Goal: Book appointment/travel/reservation

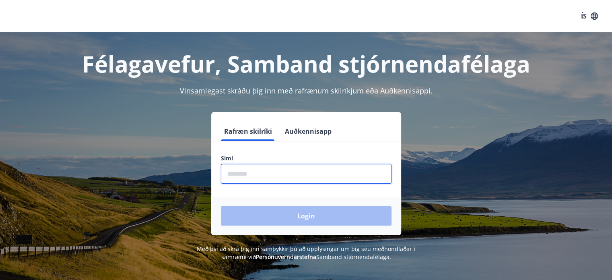
click at [304, 178] on input "phone" at bounding box center [306, 174] width 171 height 20
type input "********"
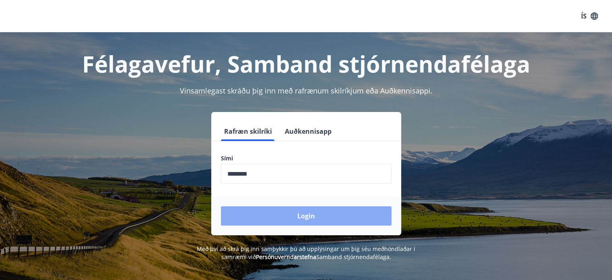
click at [301, 217] on button "Login" at bounding box center [306, 215] width 171 height 19
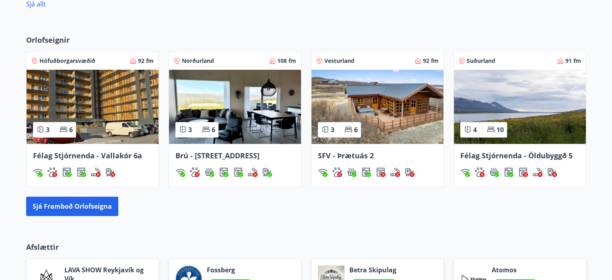
scroll to position [576, 0]
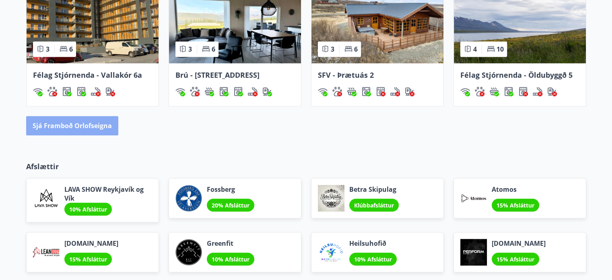
click at [76, 124] on button "Sjá framboð orlofseigna" at bounding box center [72, 125] width 92 height 19
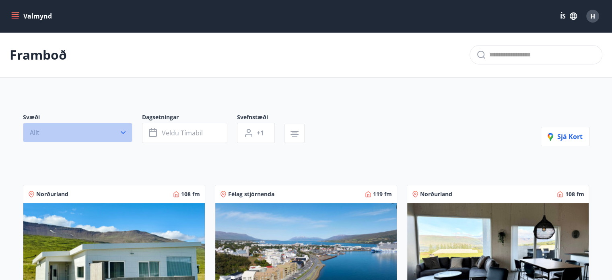
click at [77, 135] on button "Allt" at bounding box center [77, 132] width 109 height 19
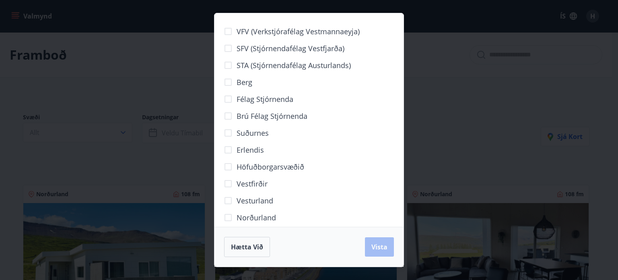
click at [256, 200] on span "Vesturland" at bounding box center [255, 200] width 37 height 10
click at [385, 247] on span "Vista" at bounding box center [379, 246] width 16 height 9
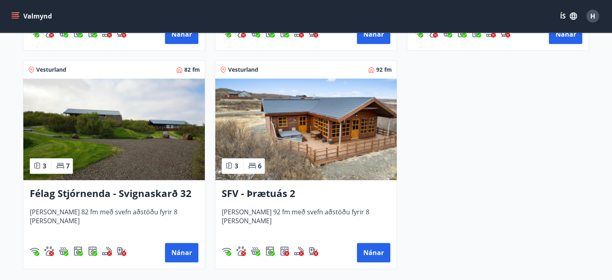
scroll to position [362, 0]
click at [98, 140] on img at bounding box center [113, 128] width 181 height 101
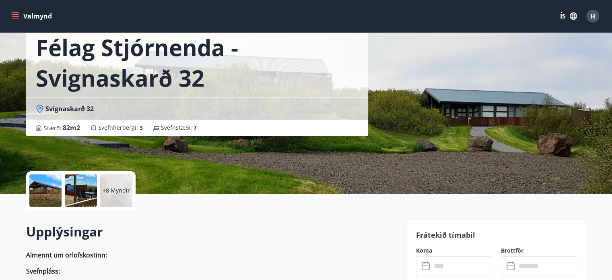
scroll to position [161, 0]
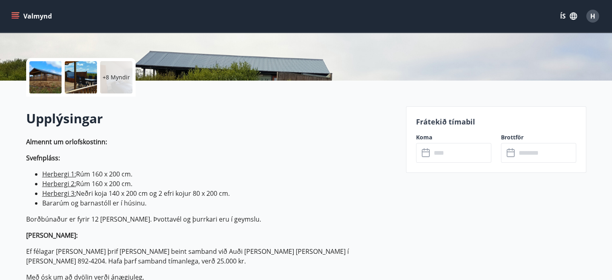
click at [427, 152] on icon at bounding box center [427, 153] width 10 height 10
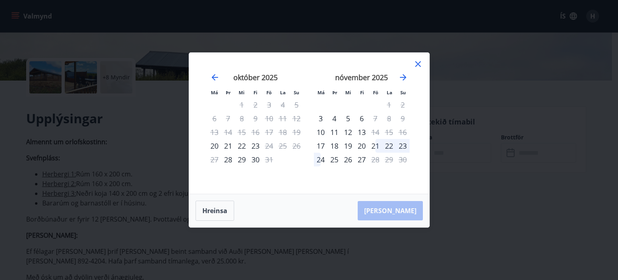
click at [169, 129] on div "Má Þr Mi Fi Fö La Su Má Þr Mi Fi Fö La Su september 2025 1 2 3 4 5 6 7 8 9 10 1…" at bounding box center [309, 140] width 618 height 280
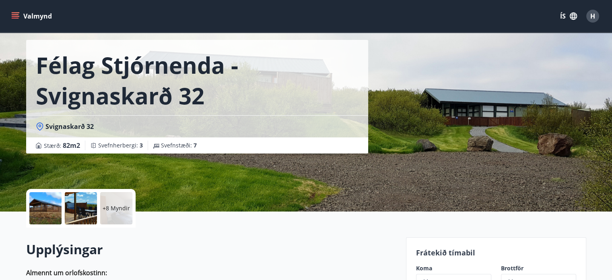
scroll to position [0, 0]
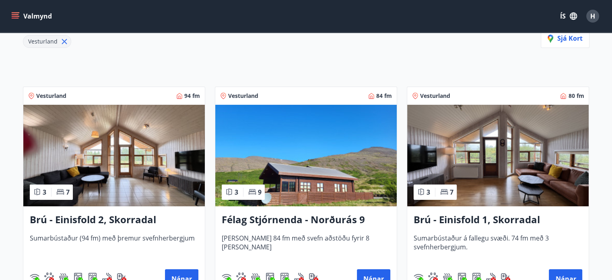
scroll to position [201, 0]
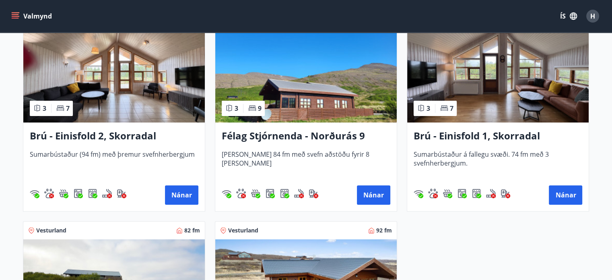
click at [113, 90] on img at bounding box center [113, 71] width 181 height 101
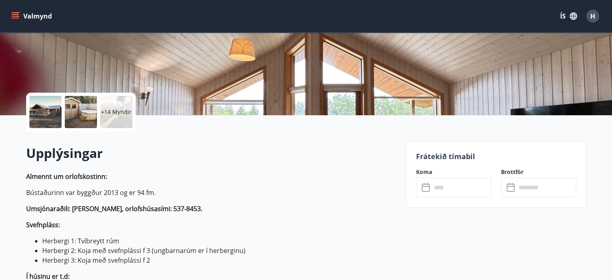
scroll to position [161, 0]
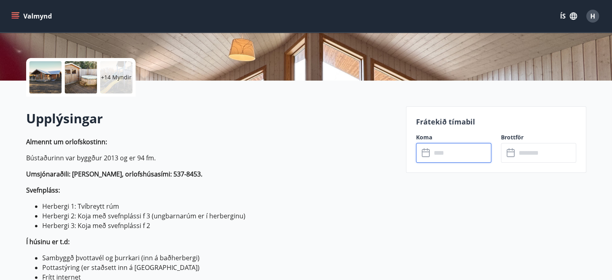
click at [441, 150] on input "text" at bounding box center [461, 153] width 60 height 20
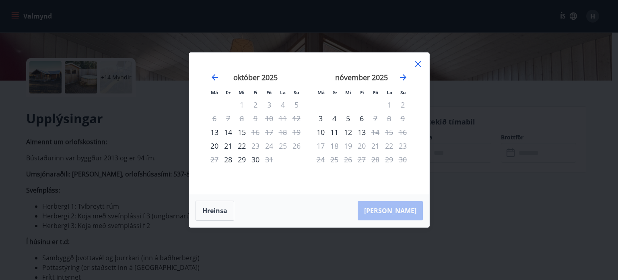
click at [581, 168] on div "Má Þr Mi Fi Fö La Su Má Þr Mi Fi Fö La Su september 2025 1 2 3 4 5 6 7 8 9 10 1…" at bounding box center [309, 140] width 618 height 280
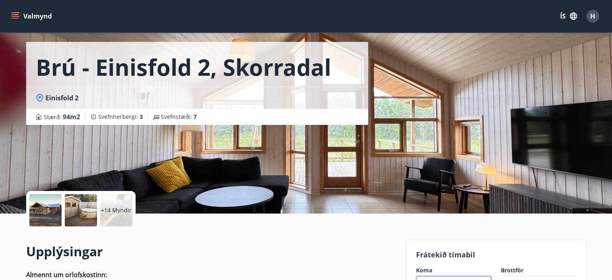
scroll to position [0, 0]
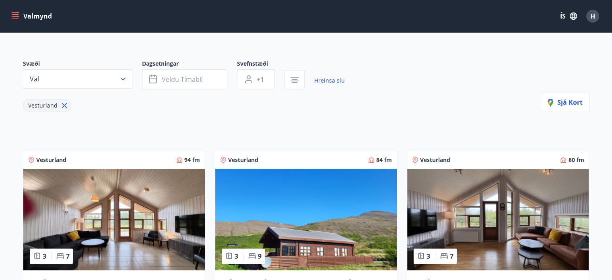
scroll to position [121, 0]
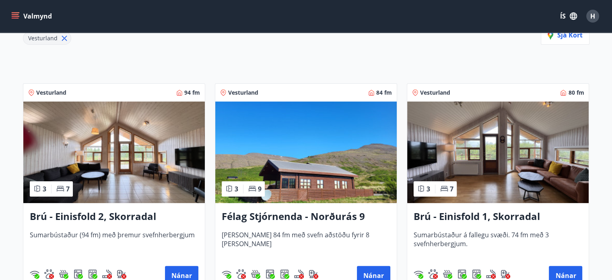
click at [288, 140] on img at bounding box center [305, 151] width 181 height 101
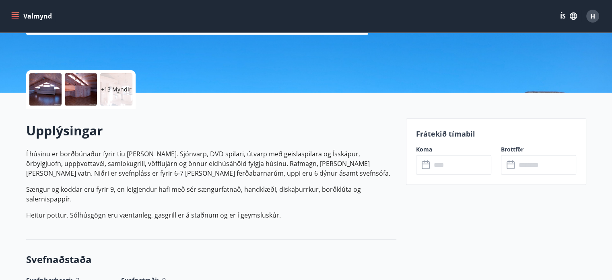
scroll to position [201, 0]
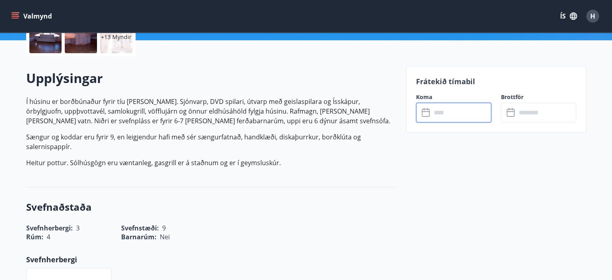
click at [435, 113] on input "text" at bounding box center [461, 113] width 60 height 20
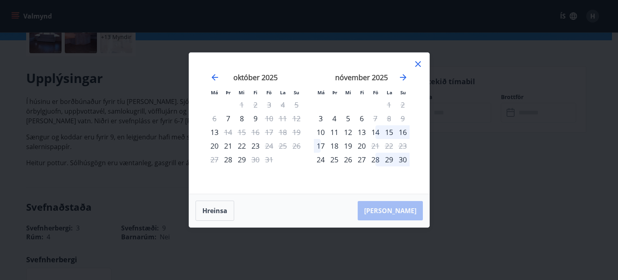
click at [501, 126] on div "Má Þr Mi Fi Fö La Su Má Þr Mi Fi Fö La Su september 2025 1 2 3 4 5 6 7 8 9 10 1…" at bounding box center [309, 140] width 618 height 280
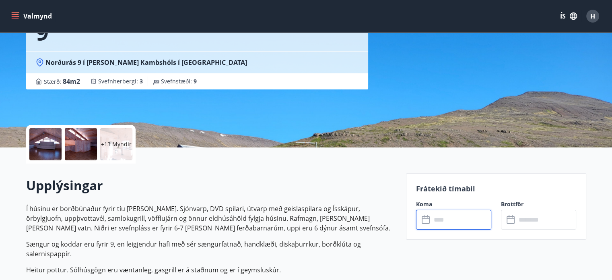
scroll to position [80, 0]
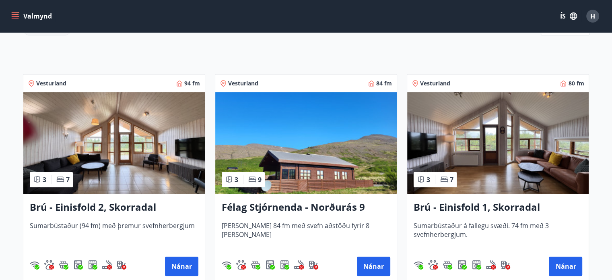
click at [484, 140] on img at bounding box center [497, 142] width 181 height 101
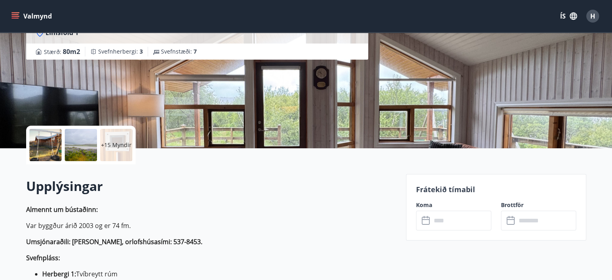
scroll to position [121, 0]
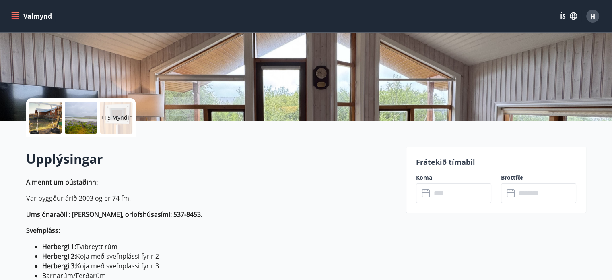
click at [425, 195] on icon at bounding box center [427, 193] width 10 height 10
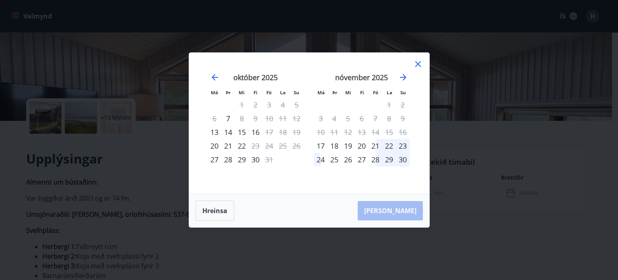
click at [510, 157] on div "Má Þr Mi Fi Fö La Su Má Þr Mi Fi Fö La Su september 2025 1 2 3 4 5 6 7 8 9 10 1…" at bounding box center [309, 140] width 618 height 280
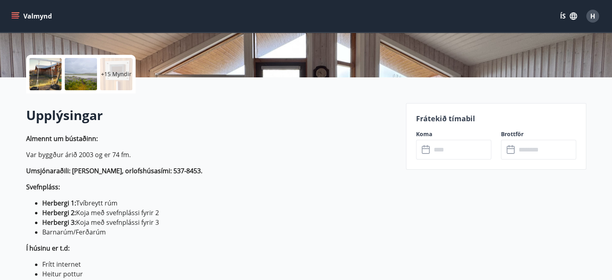
scroll to position [282, 0]
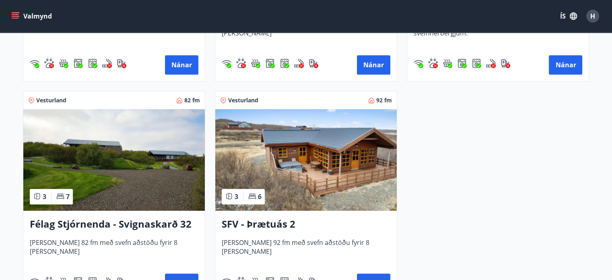
scroll to position [371, 0]
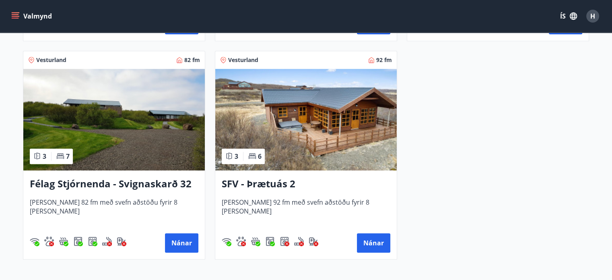
click at [305, 117] on img at bounding box center [305, 119] width 181 height 101
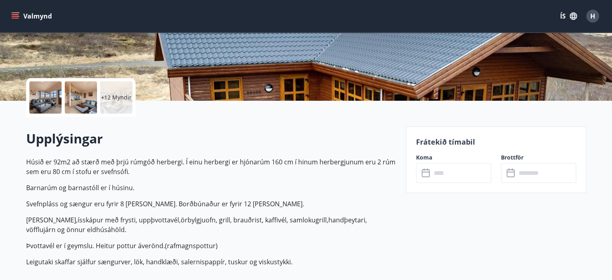
scroll to position [201, 0]
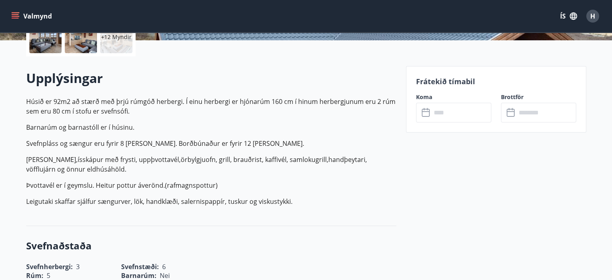
click at [427, 113] on icon at bounding box center [427, 113] width 10 height 10
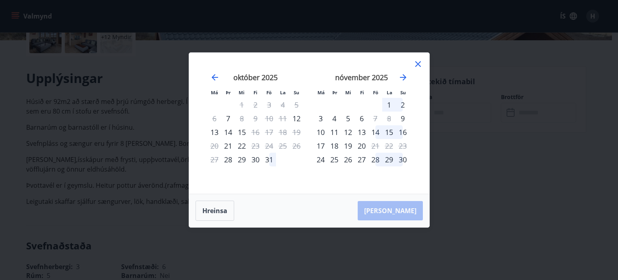
click at [483, 109] on div "Má Þr Mi Fi Fö La Su Má Þr Mi Fi Fö La Su september 2025 1 2 3 4 5 6 7 8 9 10 1…" at bounding box center [309, 140] width 618 height 280
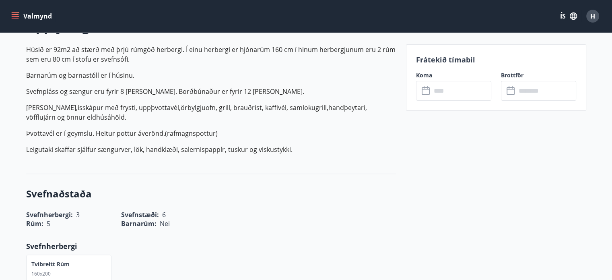
scroll to position [322, 0]
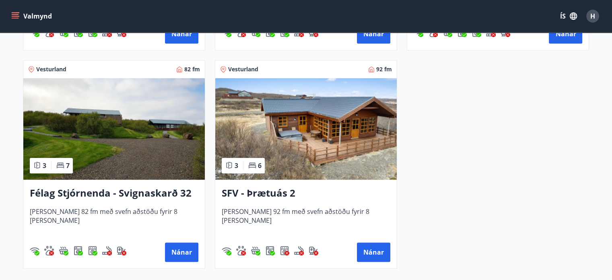
scroll to position [457, 0]
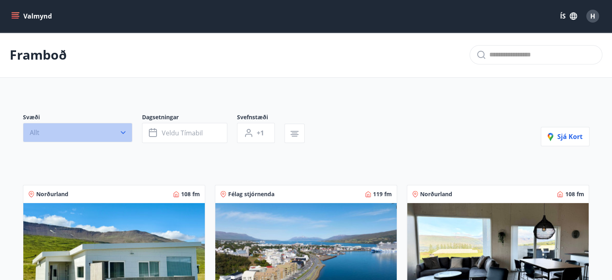
click at [106, 138] on button "Allt" at bounding box center [77, 132] width 109 height 19
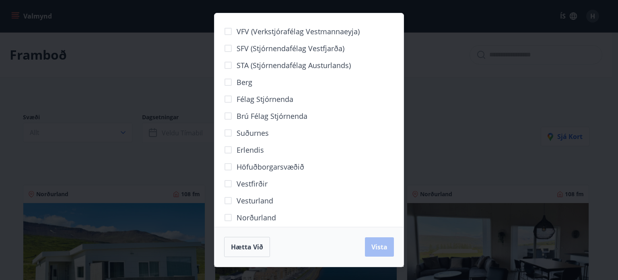
click at [468, 159] on div "VFV (Verkstjórafélag Vestmannaeyja) SFV (Stjórnendafélag Vestfjarða) STA (Stjór…" at bounding box center [309, 140] width 618 height 280
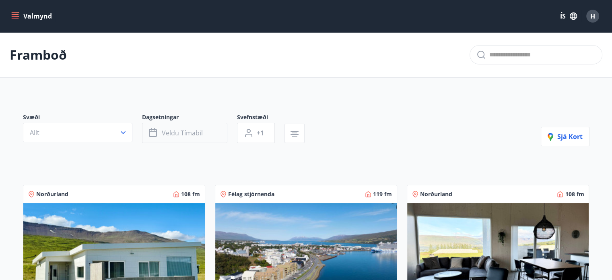
scroll to position [40, 0]
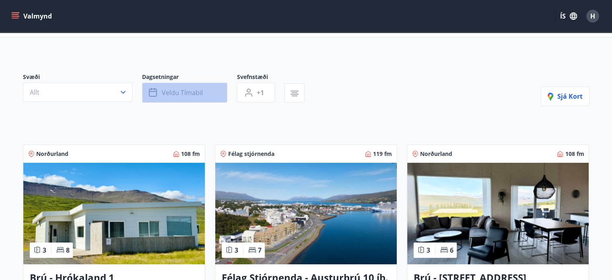
click at [198, 84] on button "Veldu tímabil" at bounding box center [184, 92] width 85 height 20
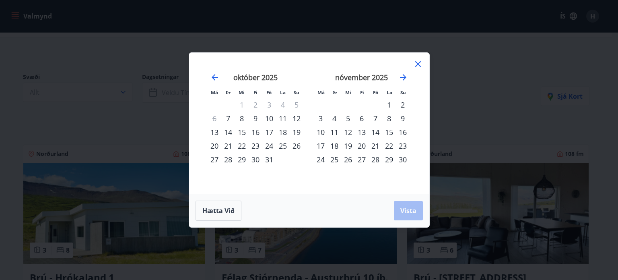
click at [270, 130] on div "17" at bounding box center [269, 132] width 14 height 14
click at [230, 144] on div "21" at bounding box center [228, 146] width 14 height 14
click at [404, 206] on span "Vista" at bounding box center [408, 210] width 16 height 9
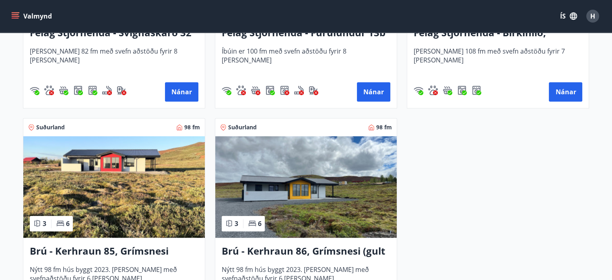
scroll to position [793, 0]
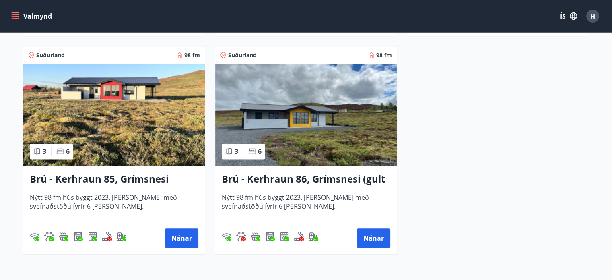
drag, startPoint x: 294, startPoint y: 196, endPoint x: 477, endPoint y: 122, distance: 197.8
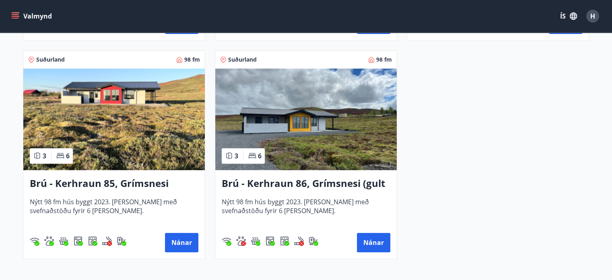
scroll to position [788, 0]
click at [293, 130] on img at bounding box center [305, 119] width 181 height 101
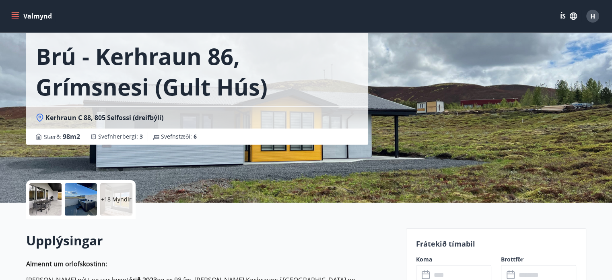
scroll to position [80, 0]
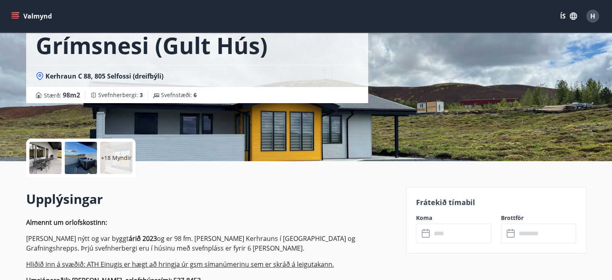
click at [417, 231] on div "​ ​" at bounding box center [453, 233] width 75 height 20
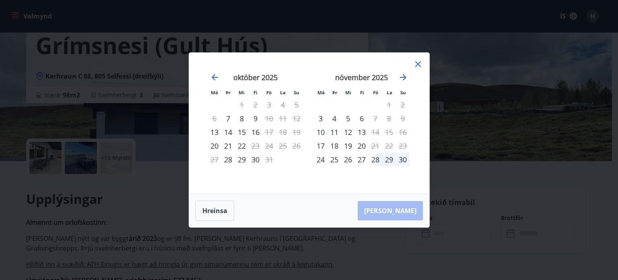
click at [482, 110] on div "Má Þr Mi Fi Fö La Su Má Þr Mi Fi Fö La Su september 2025 1 2 3 4 5 6 7 8 9 10 1…" at bounding box center [309, 140] width 618 height 280
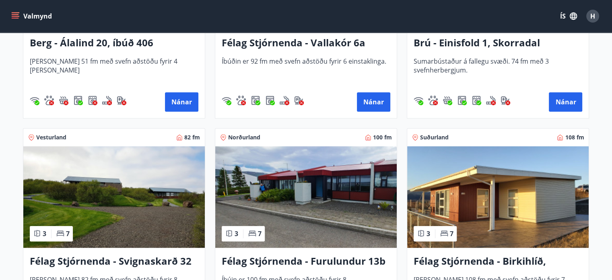
scroll to position [563, 0]
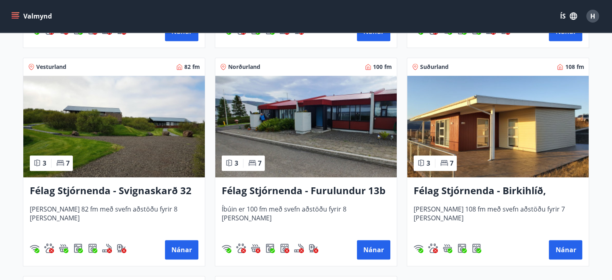
click at [493, 142] on img at bounding box center [497, 126] width 181 height 101
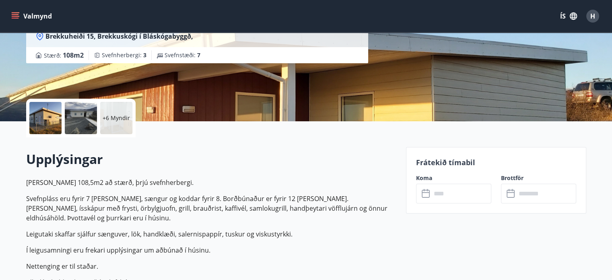
scroll to position [121, 0]
click at [424, 193] on icon at bounding box center [427, 193] width 10 height 10
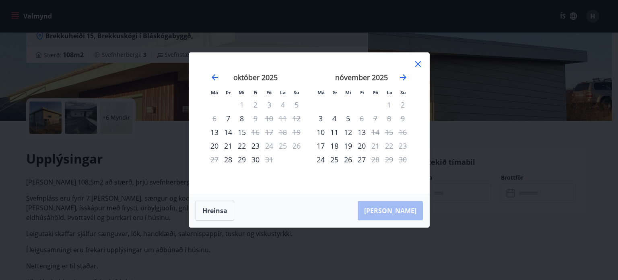
click at [503, 120] on div "Má Þr Mi Fi Fö La Su Má Þr Mi Fi Fö La Su september 2025 1 2 3 4 5 6 7 8 9 10 1…" at bounding box center [309, 140] width 618 height 280
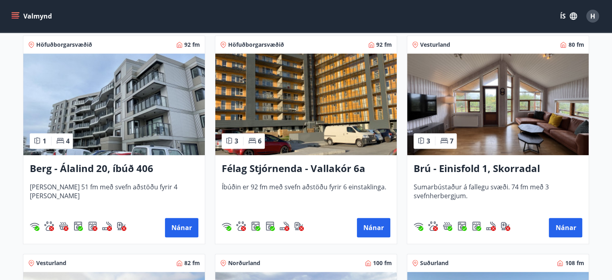
scroll to position [413, 0]
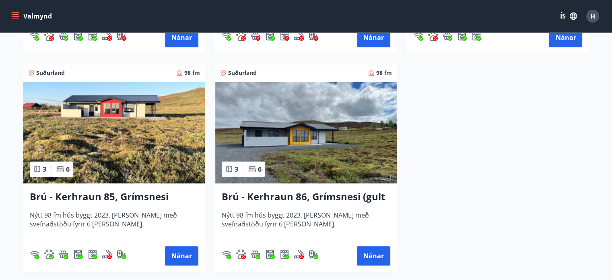
click at [131, 129] on img at bounding box center [113, 132] width 181 height 101
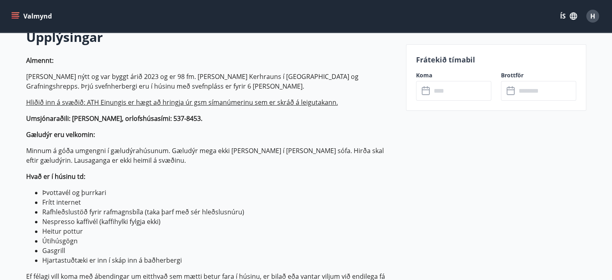
scroll to position [282, 0]
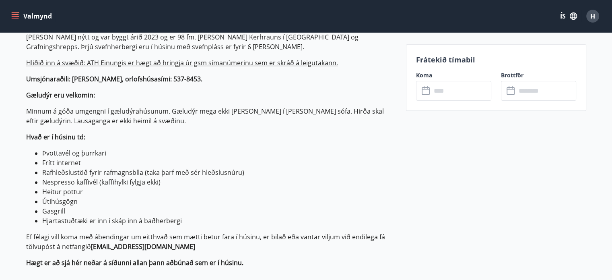
click at [424, 92] on icon at bounding box center [427, 91] width 10 height 10
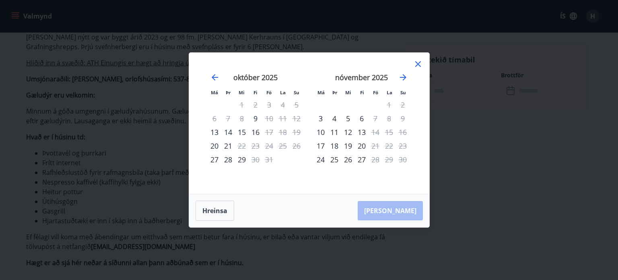
click at [501, 105] on div "Má Þr Mi Fi Fö La Su Má Þr Mi Fi Fö La Su september 2025 1 2 3 4 5 6 7 8 9 10 1…" at bounding box center [309, 140] width 618 height 280
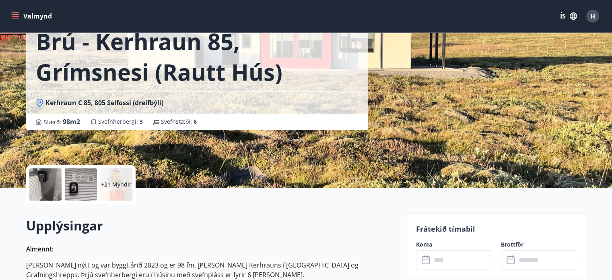
scroll to position [0, 0]
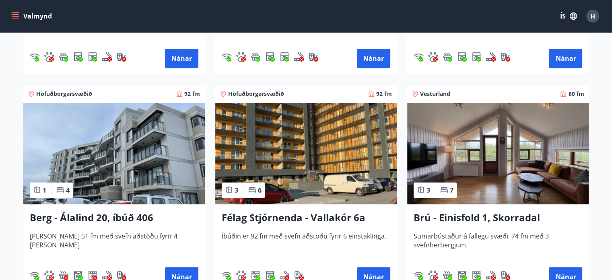
scroll to position [333, 0]
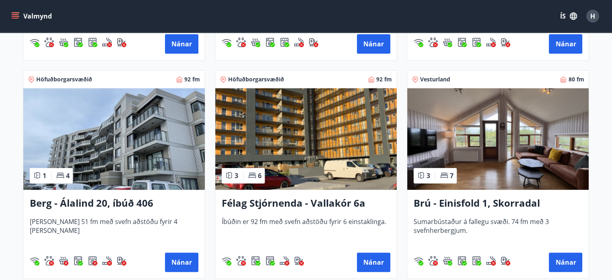
click at [146, 128] on img at bounding box center [113, 138] width 181 height 101
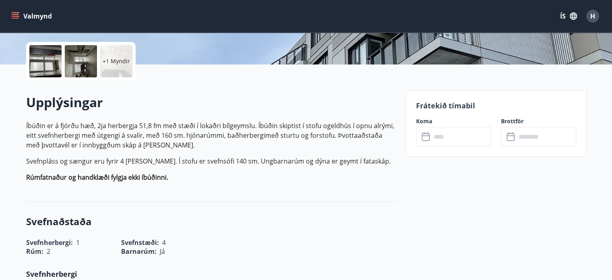
scroll to position [201, 0]
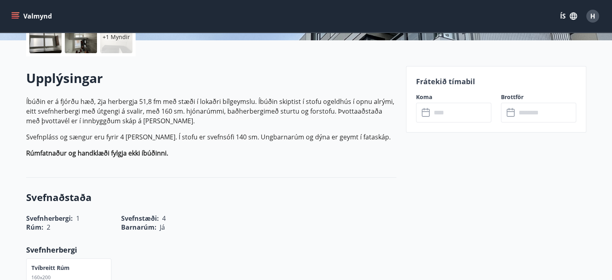
click at [424, 112] on icon at bounding box center [427, 113] width 10 height 10
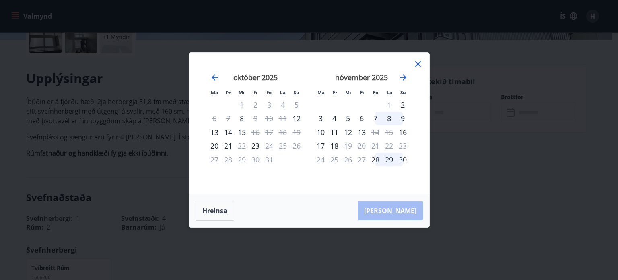
click at [499, 161] on div "Má Þr Mi Fi Fö La Su Má Þr Mi Fi Fö La Su september 2025 1 2 3 4 5 6 7 8 9 10 1…" at bounding box center [309, 140] width 618 height 280
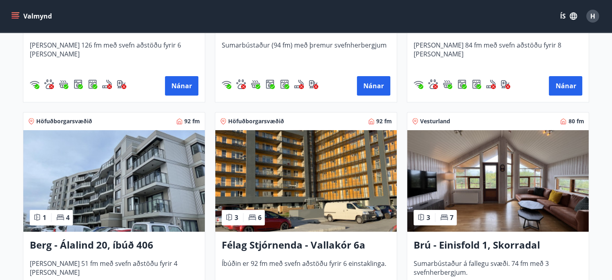
scroll to position [371, 0]
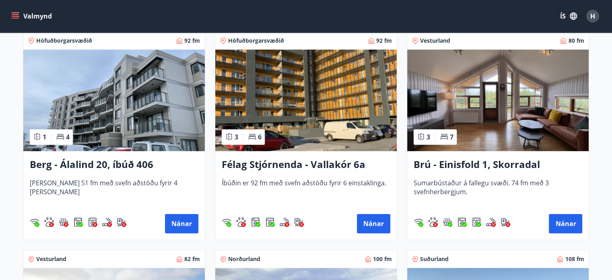
click at [332, 117] on img at bounding box center [305, 99] width 181 height 101
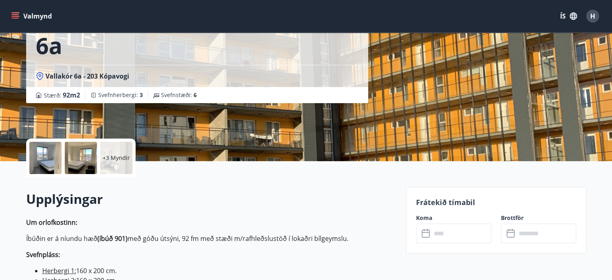
scroll to position [201, 0]
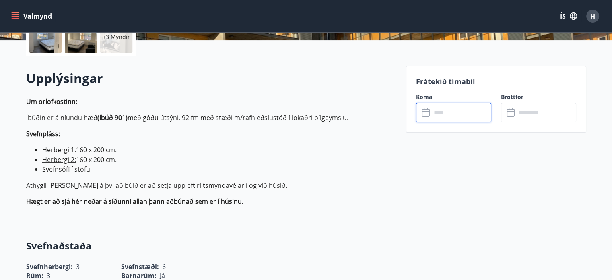
click at [435, 116] on input "text" at bounding box center [461, 113] width 60 height 20
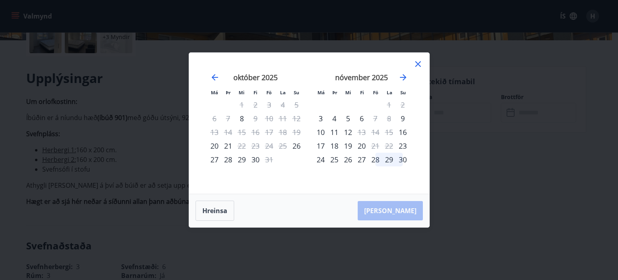
click at [468, 140] on div "Má Þr Mi Fi Fö La Su Má Þr Mi Fi Fö La Su september 2025 1 2 3 4 5 6 7 8 9 10 1…" at bounding box center [309, 140] width 618 height 280
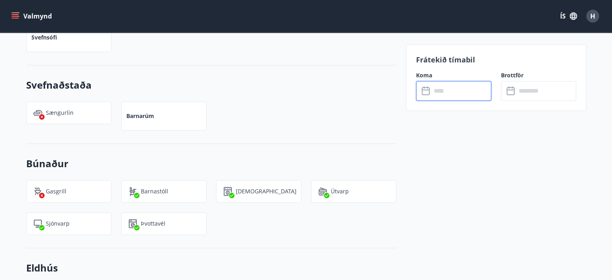
scroll to position [644, 0]
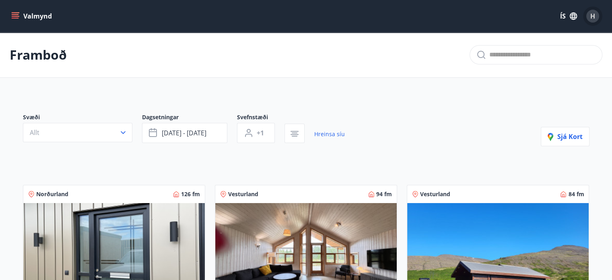
click at [596, 12] on div "H" at bounding box center [592, 16] width 13 height 13
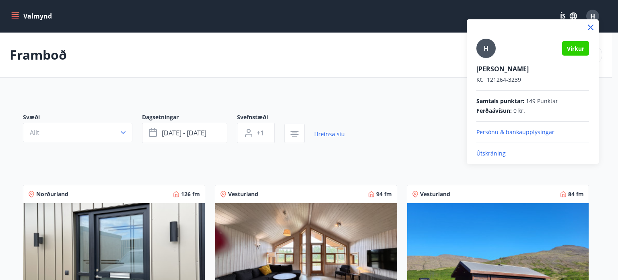
click at [498, 151] on p "Útskráning" at bounding box center [532, 153] width 113 height 8
